Goal: Find specific page/section: Find specific page/section

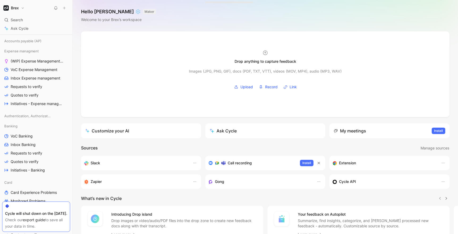
scroll to position [180, 0]
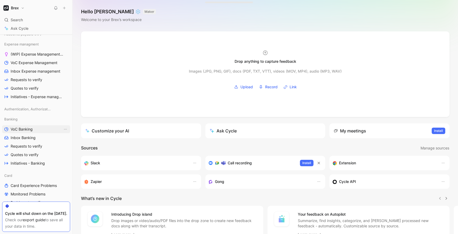
click at [22, 128] on span "VoC Banking" at bounding box center [22, 128] width 22 height 5
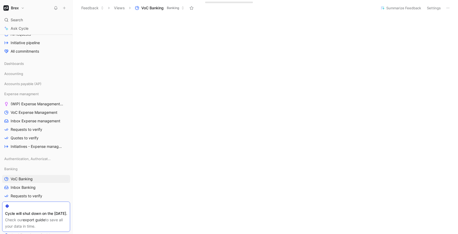
scroll to position [120, 0]
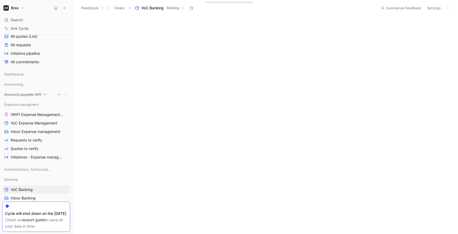
click at [44, 94] on icon at bounding box center [45, 94] width 4 height 4
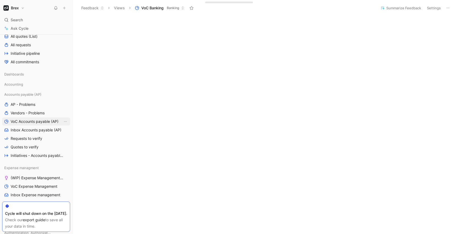
click at [28, 123] on span "VoC Accounts payable (AP)" at bounding box center [35, 121] width 48 height 5
